Goal: Information Seeking & Learning: Learn about a topic

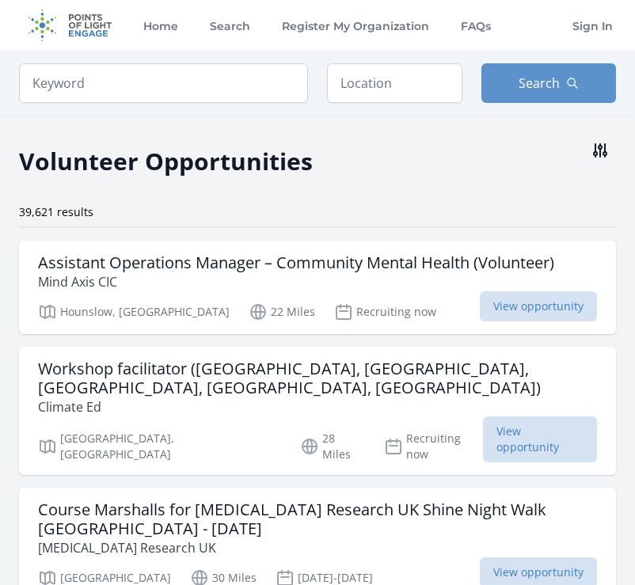
click at [597, 149] on icon at bounding box center [600, 150] width 19 height 19
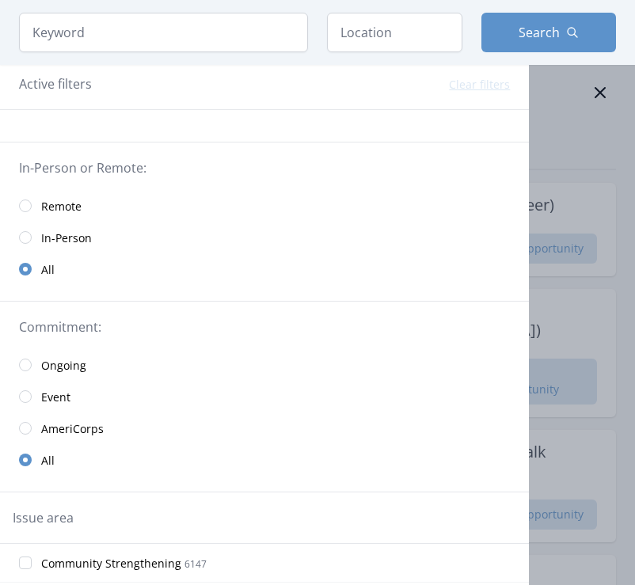
scroll to position [64, 0]
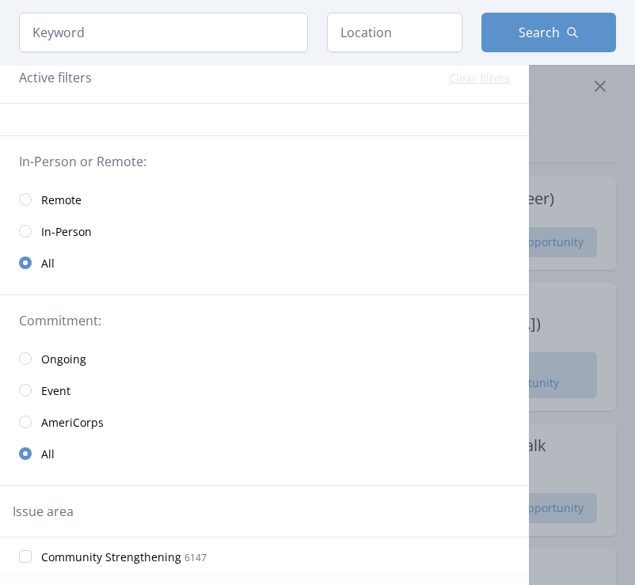
click at [58, 200] on span "Remote" at bounding box center [61, 200] width 40 height 16
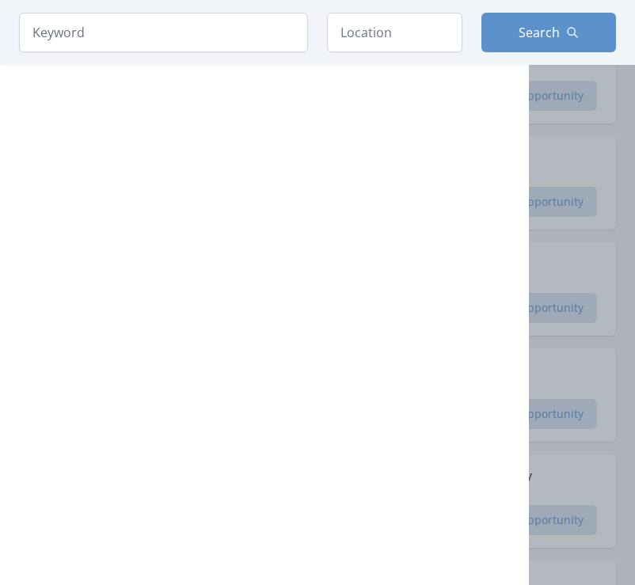
scroll to position [1809, 0]
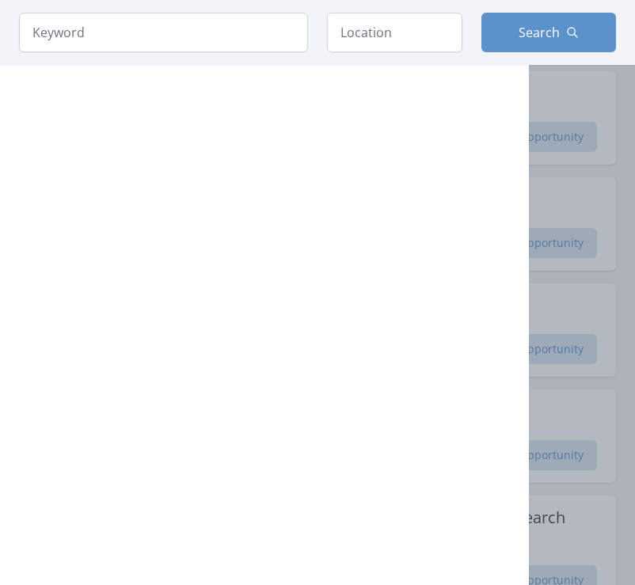
click at [580, 154] on div at bounding box center [317, 292] width 635 height 585
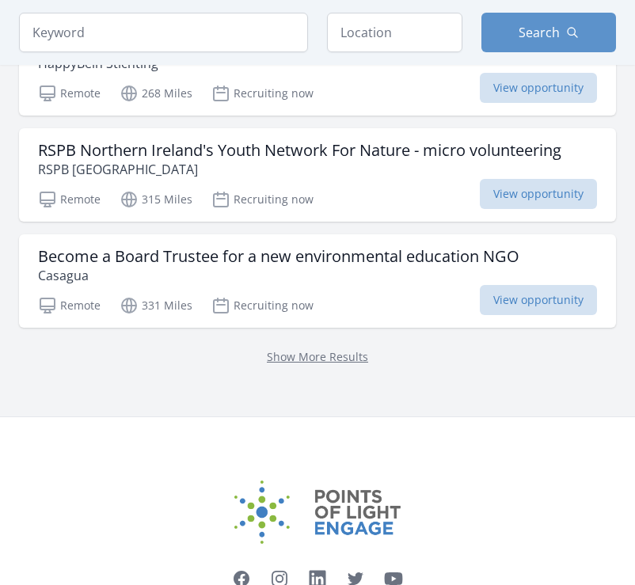
scroll to position [4249, 0]
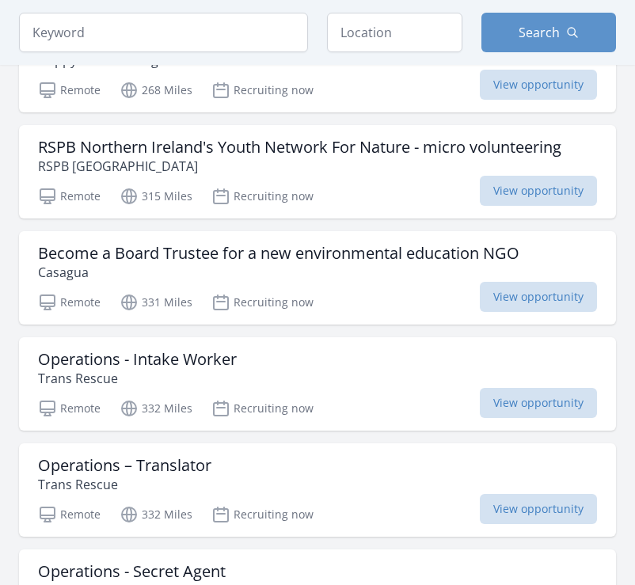
scroll to position [1849, 0]
